Goal: Transaction & Acquisition: Purchase product/service

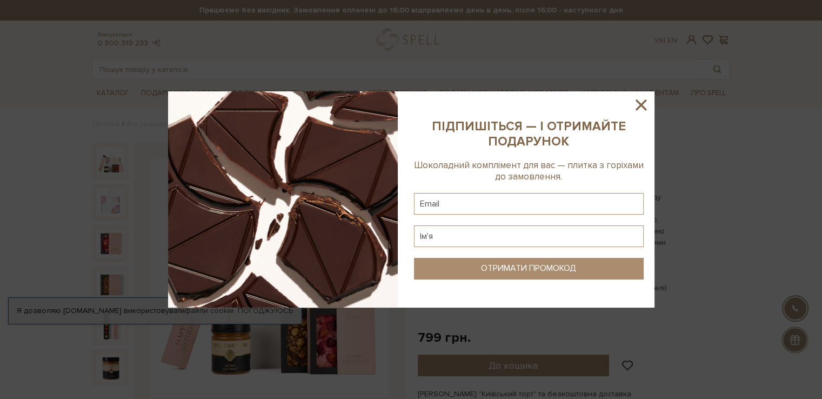
click at [637, 106] on icon at bounding box center [641, 105] width 18 height 18
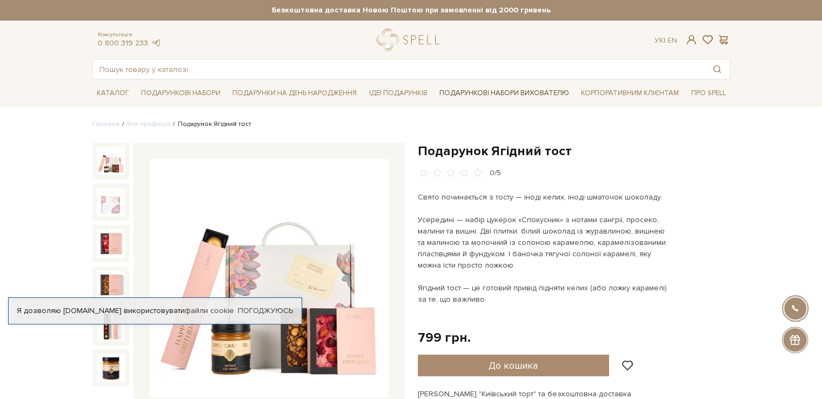
click at [476, 93] on link "Подарункові набори вихователю" at bounding box center [504, 93] width 138 height 18
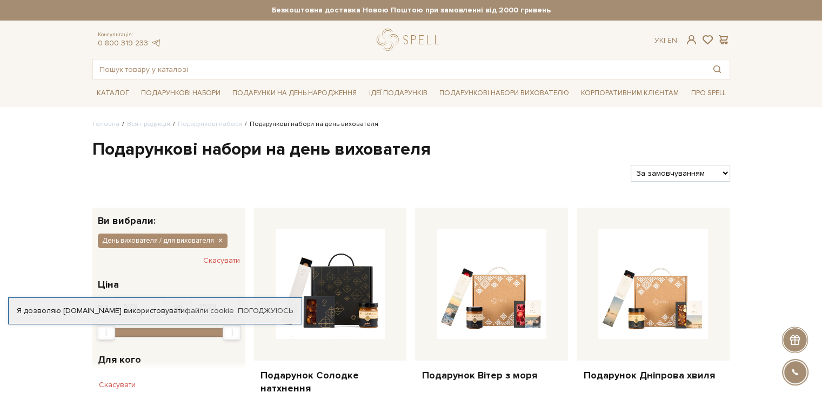
click at [681, 175] on select "За замовчуванням За Ціною (зростання) За Ціною (зменшення) Новинки За популярні…" at bounding box center [680, 173] width 99 height 17
select select "https://spellchocolate.com/our-productions/podarunkovi-box/den-vihovatelja-dlja…"
click at [631, 165] on select "За замовчуванням За Ціною (зростання) За Ціною (зменшення) Новинки За популярні…" at bounding box center [680, 173] width 99 height 17
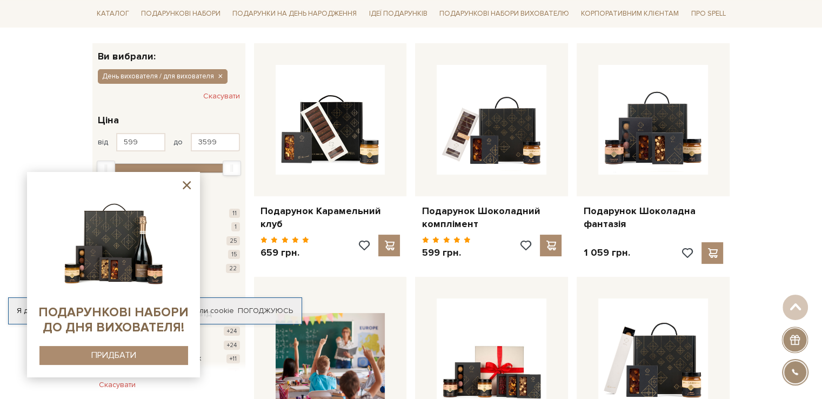
scroll to position [108, 0]
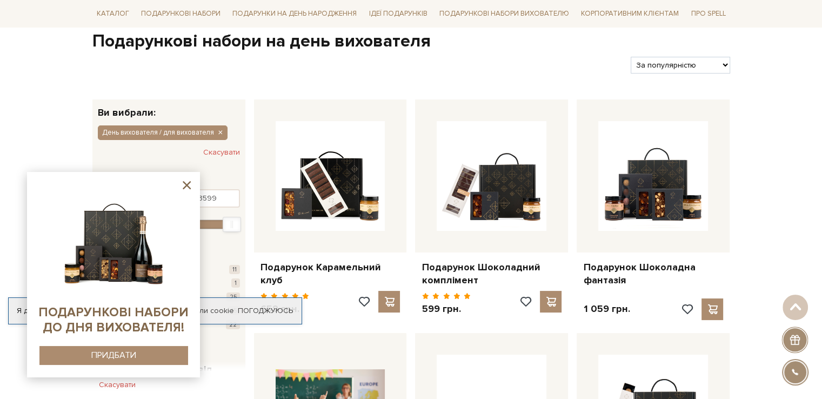
click at [713, 69] on select "За замовчуванням За Ціною (зростання) За Ціною (зменшення) Новинки За популярні…" at bounding box center [680, 65] width 99 height 17
select select "https://spellchocolate.com/our-productions/podarunkovi-box/den-vihovatelja-dlja…"
click at [631, 57] on select "За замовчуванням За Ціною (зростання) За Ціною (зменшення) Новинки За популярні…" at bounding box center [680, 65] width 99 height 17
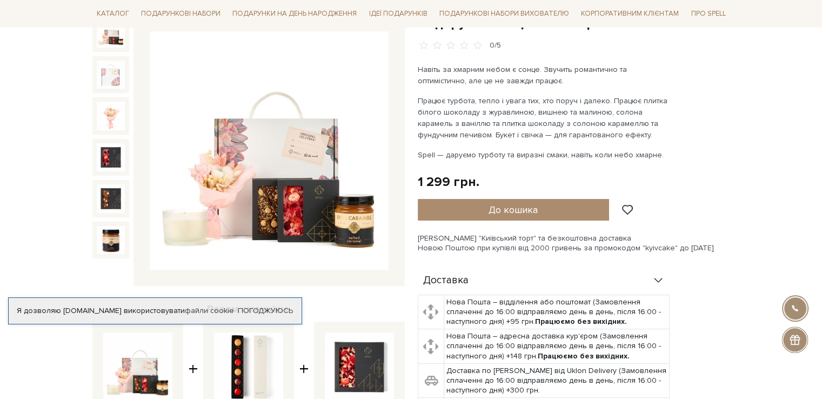
scroll to position [108, 0]
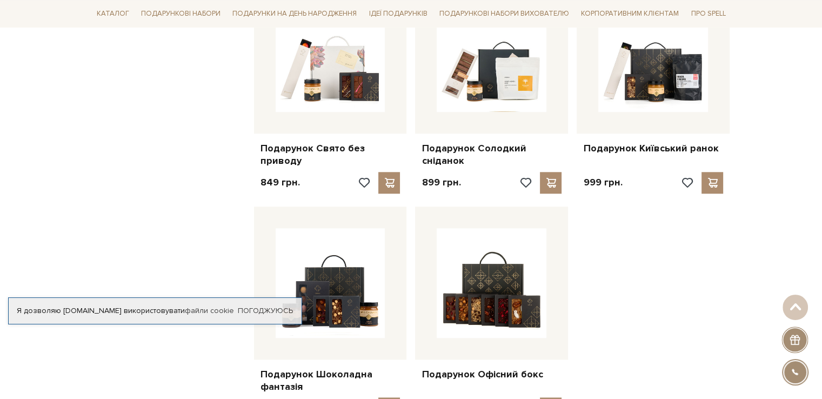
scroll to position [1405, 0]
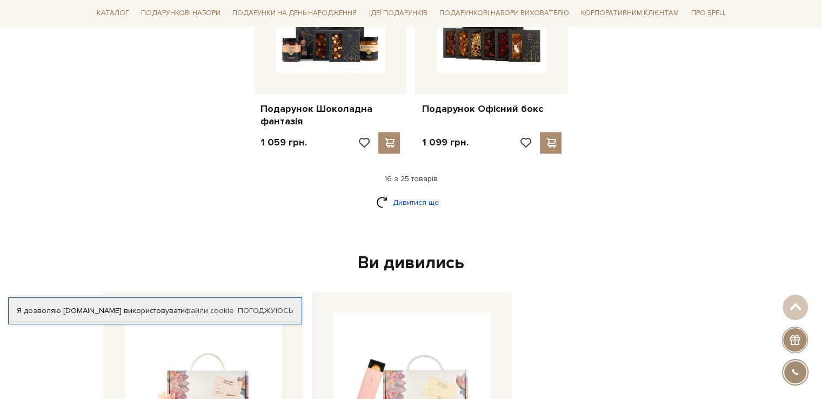
click at [408, 193] on link "Дивитися ще" at bounding box center [411, 202] width 70 height 19
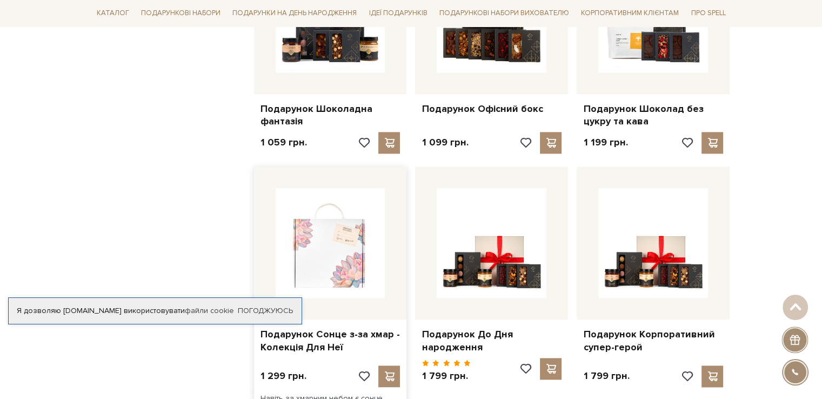
click at [281, 234] on img at bounding box center [331, 243] width 110 height 110
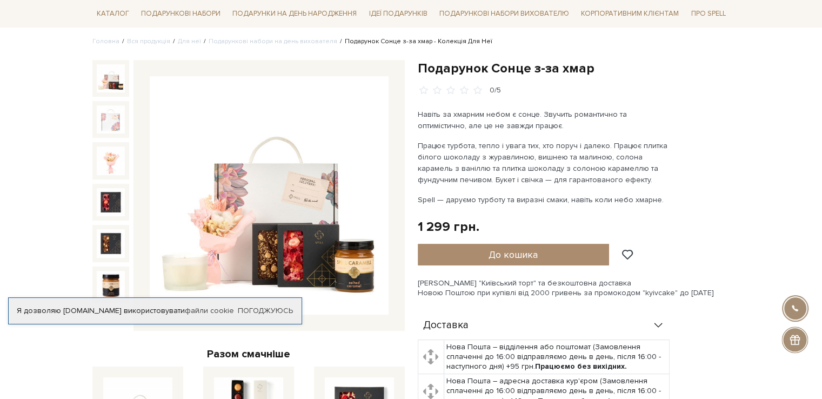
scroll to position [108, 0]
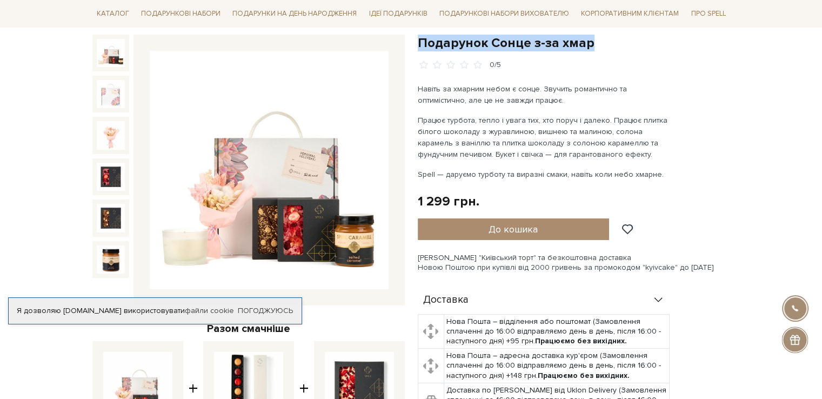
drag, startPoint x: 589, startPoint y: 39, endPoint x: 417, endPoint y: 41, distance: 171.9
click at [418, 41] on h1 "Подарунок Сонце з-за хмар" at bounding box center [574, 43] width 312 height 17
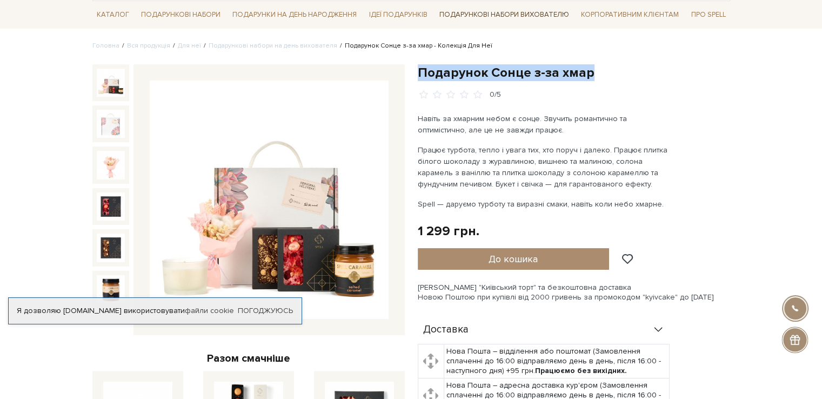
scroll to position [0, 0]
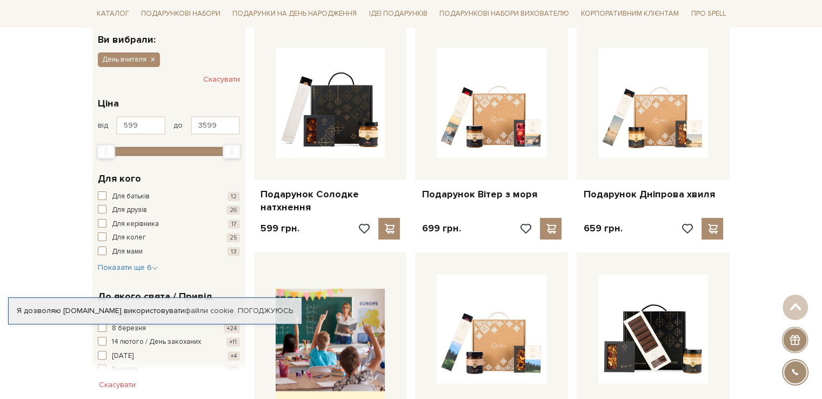
scroll to position [108, 0]
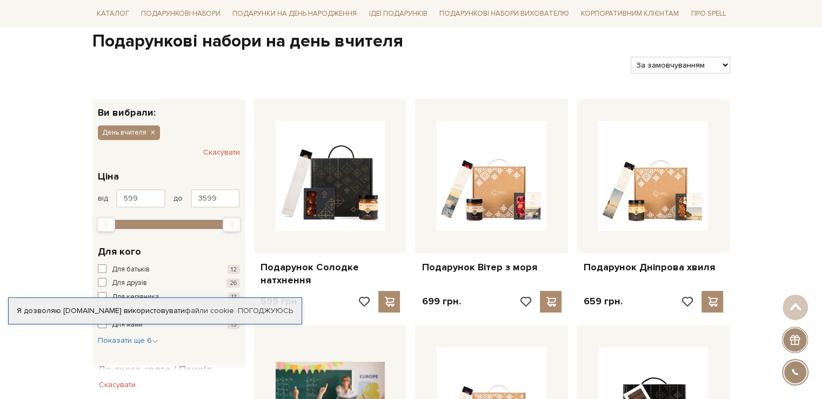
click at [691, 63] on select "За замовчуванням За Ціною (зростання) За Ціною (зменшення) Новинки За популярні…" at bounding box center [680, 65] width 99 height 17
select select "https://spellchocolate.com/our-productions/podarunkovi-box/den-vchitelja?sort=p…"
click at [631, 57] on select "За замовчуванням За Ціною (зростання) За Ціною (зменшення) Новинки За популярні…" at bounding box center [680, 65] width 99 height 17
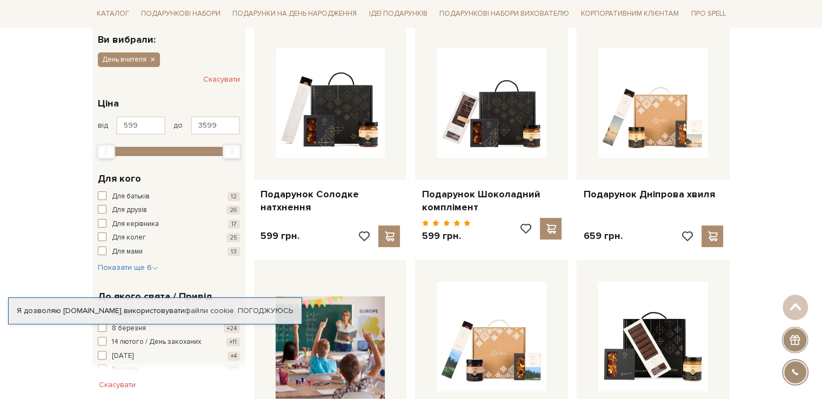
scroll to position [162, 0]
